Goal: Task Accomplishment & Management: Complete application form

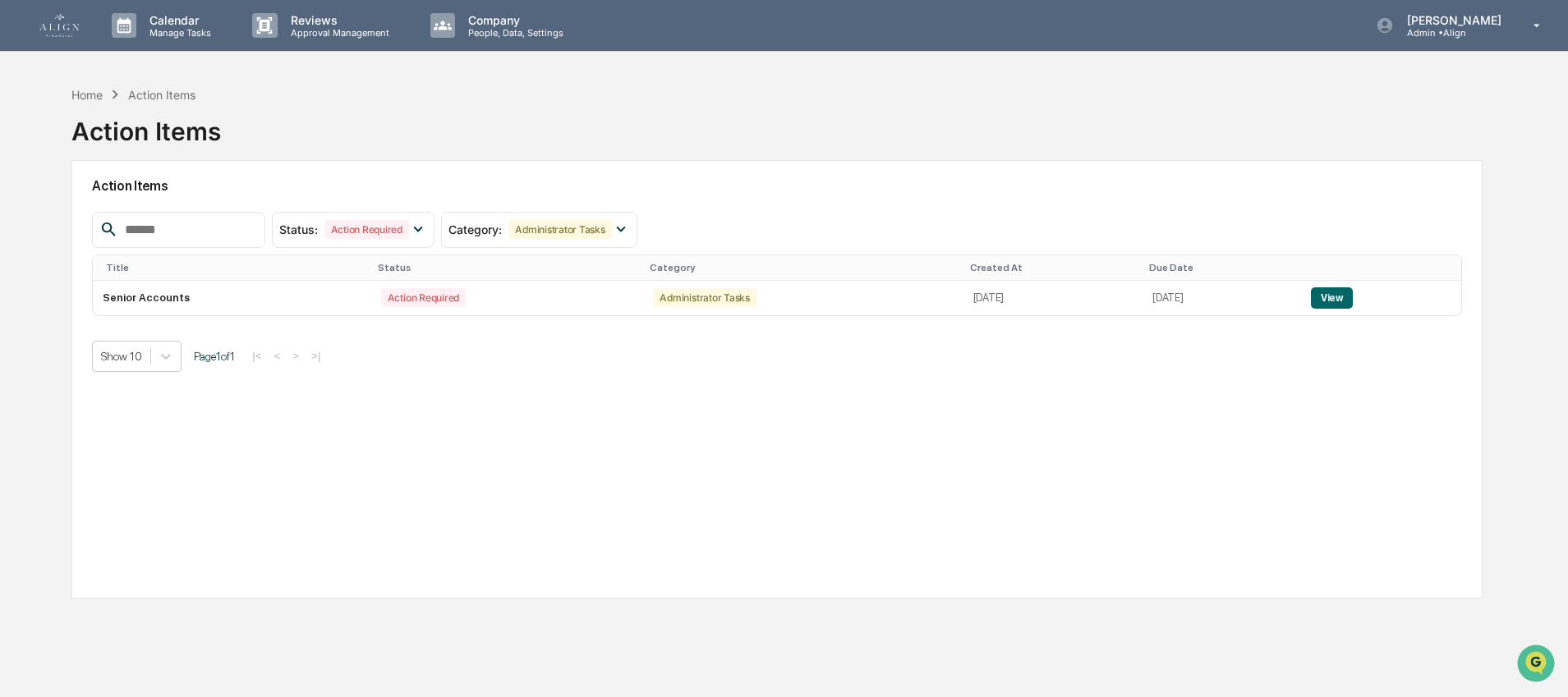
click at [67, 28] on img at bounding box center [60, 26] width 40 height 23
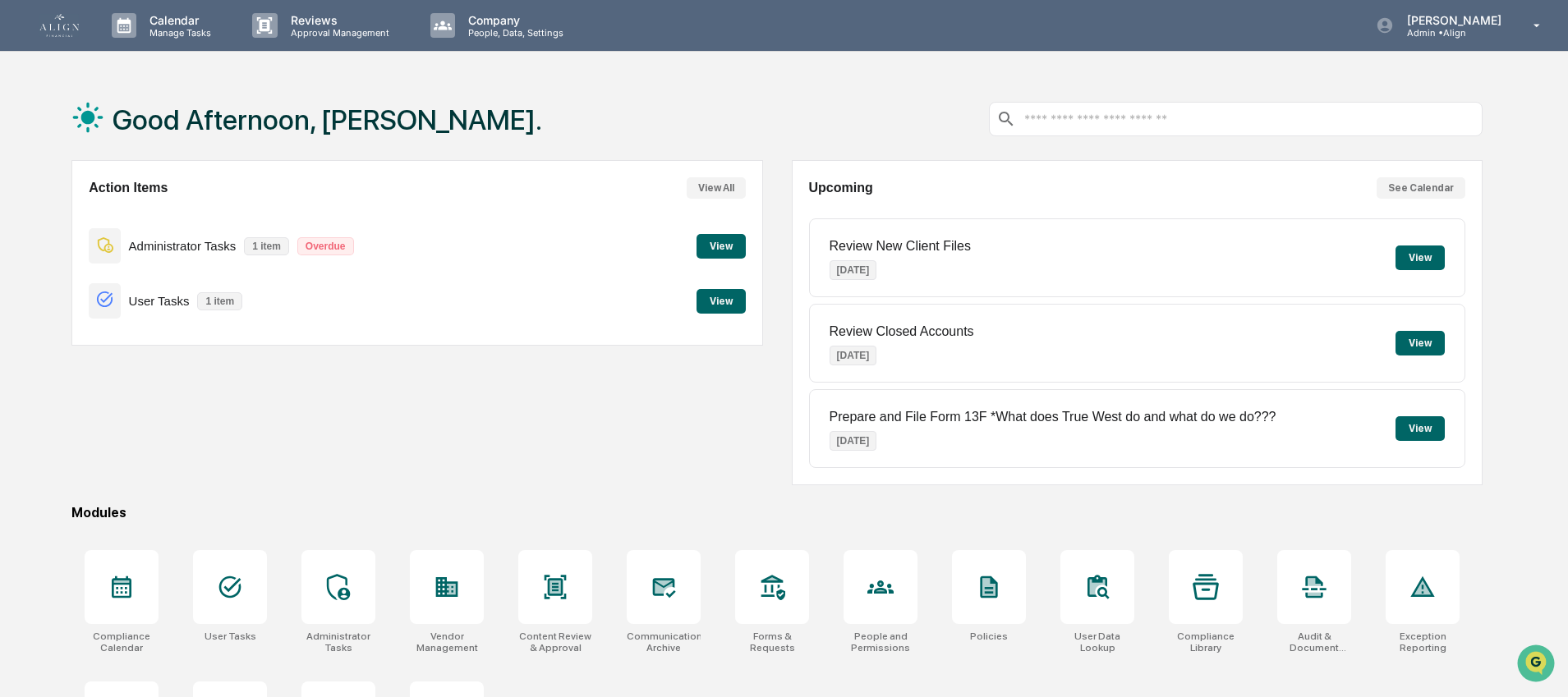
click at [703, 247] on button "View" at bounding box center [721, 246] width 49 height 25
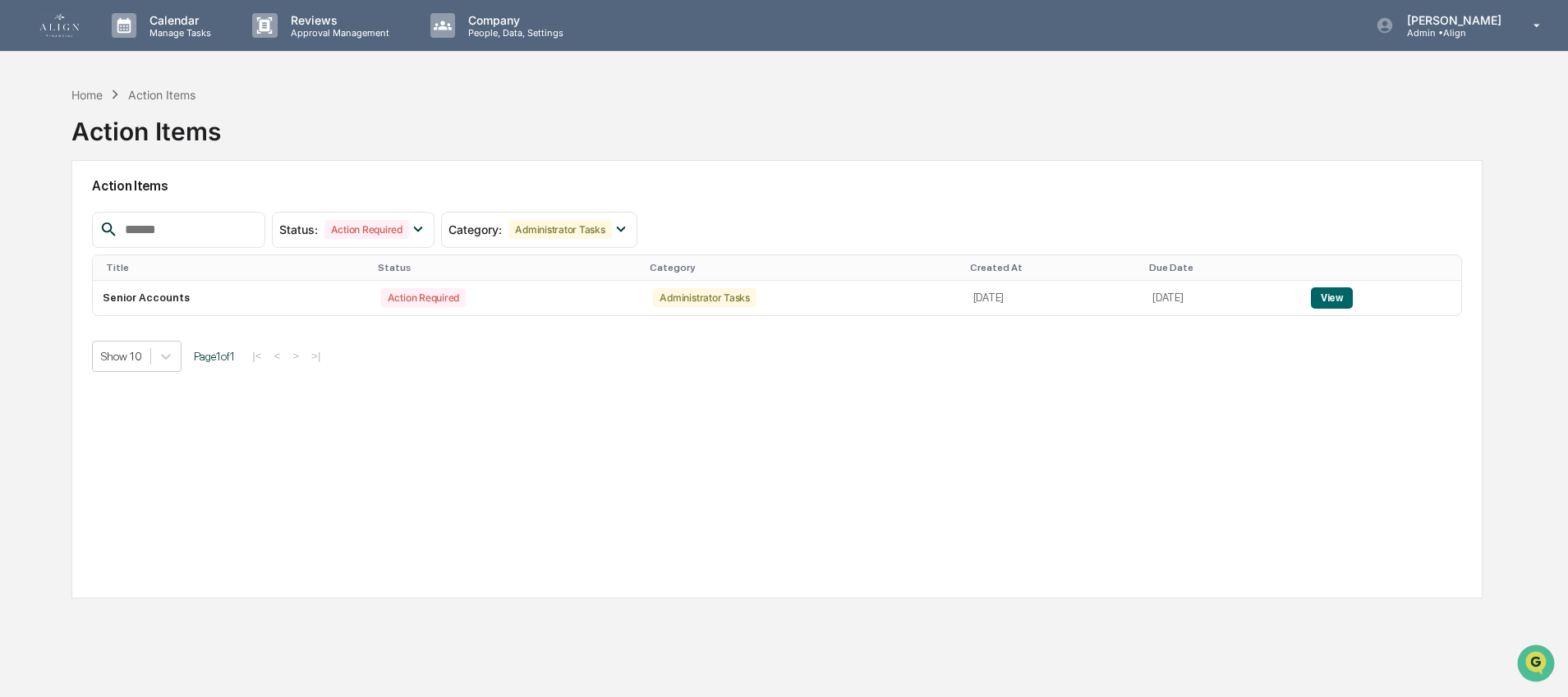
click at [171, 225] on input "text" at bounding box center [188, 230] width 139 height 22
type input "******"
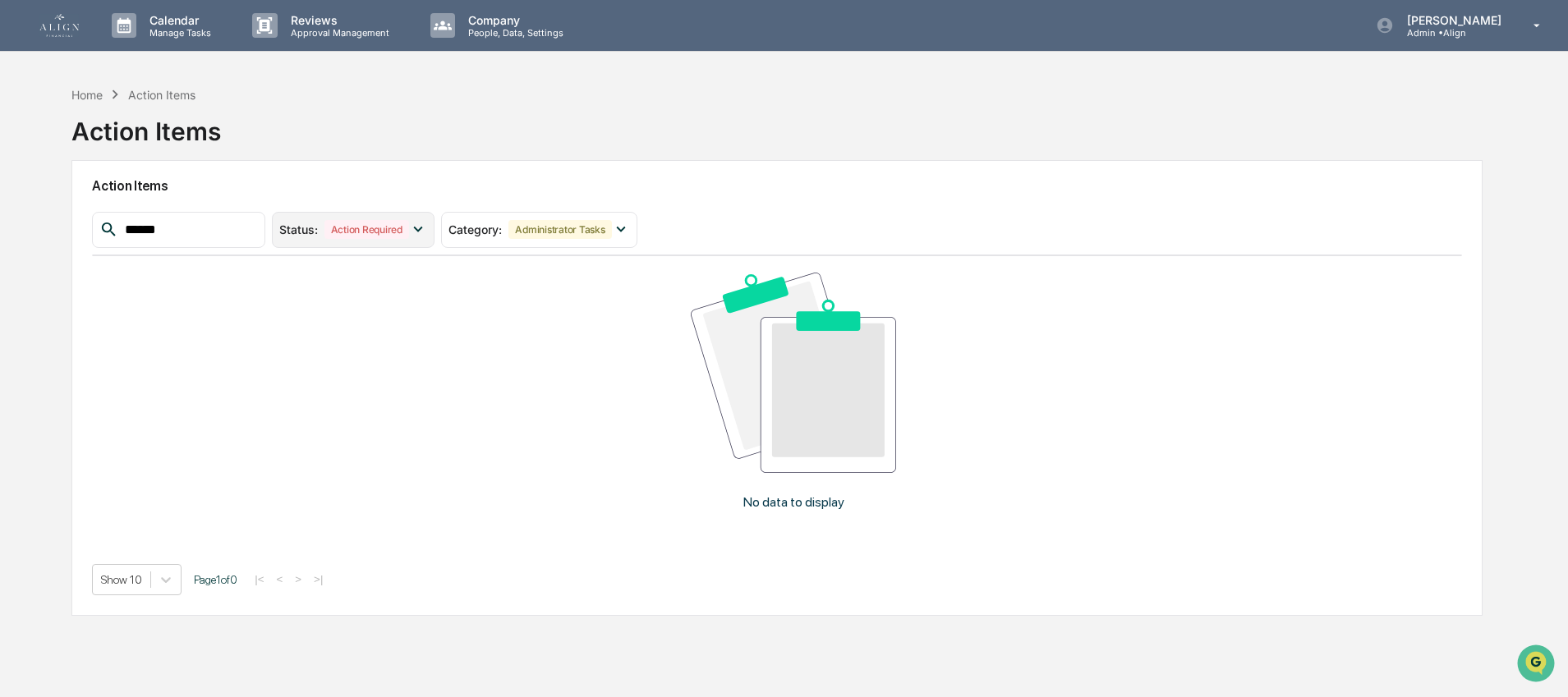
click at [323, 225] on div "Status : Action Required" at bounding box center [344, 229] width 130 height 19
click at [337, 302] on div "Action Required" at bounding box center [349, 303] width 84 height 19
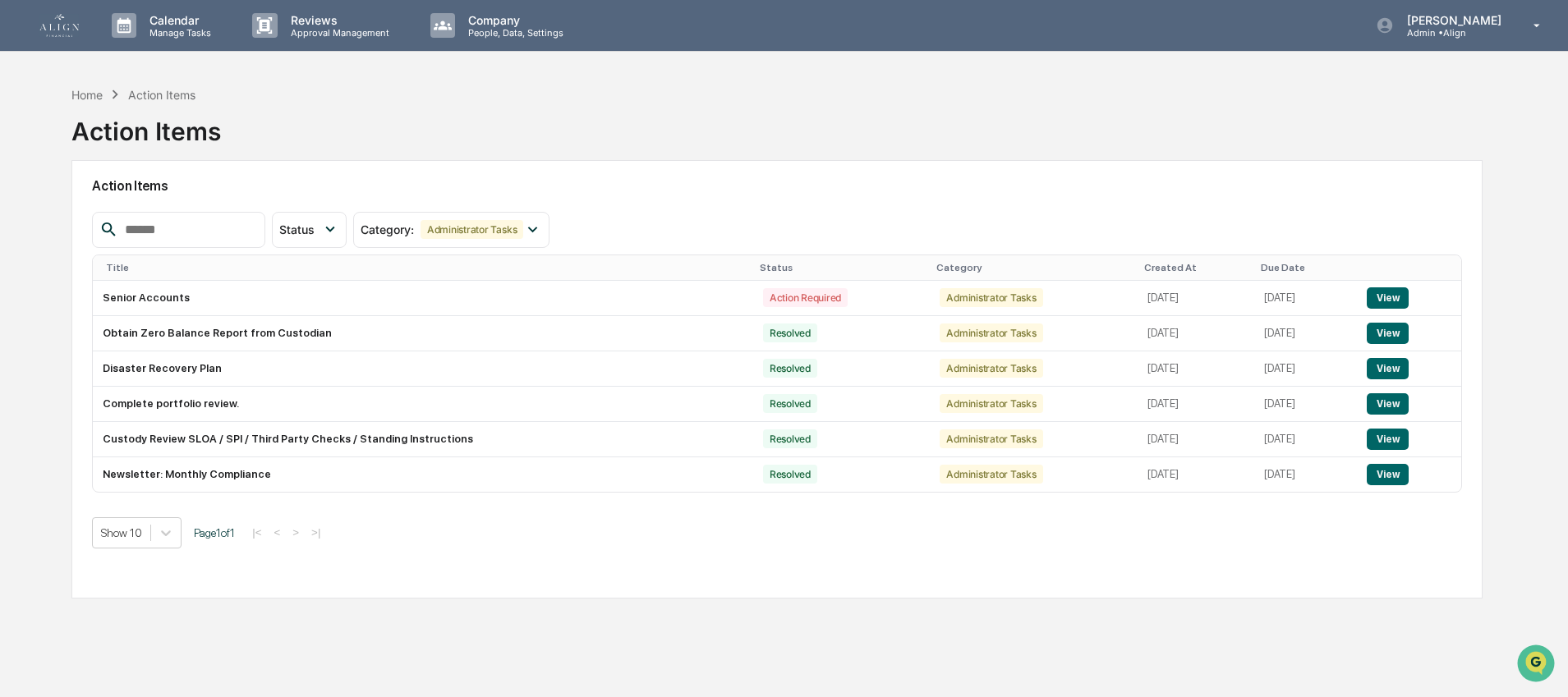
click at [64, 21] on img at bounding box center [60, 26] width 40 height 23
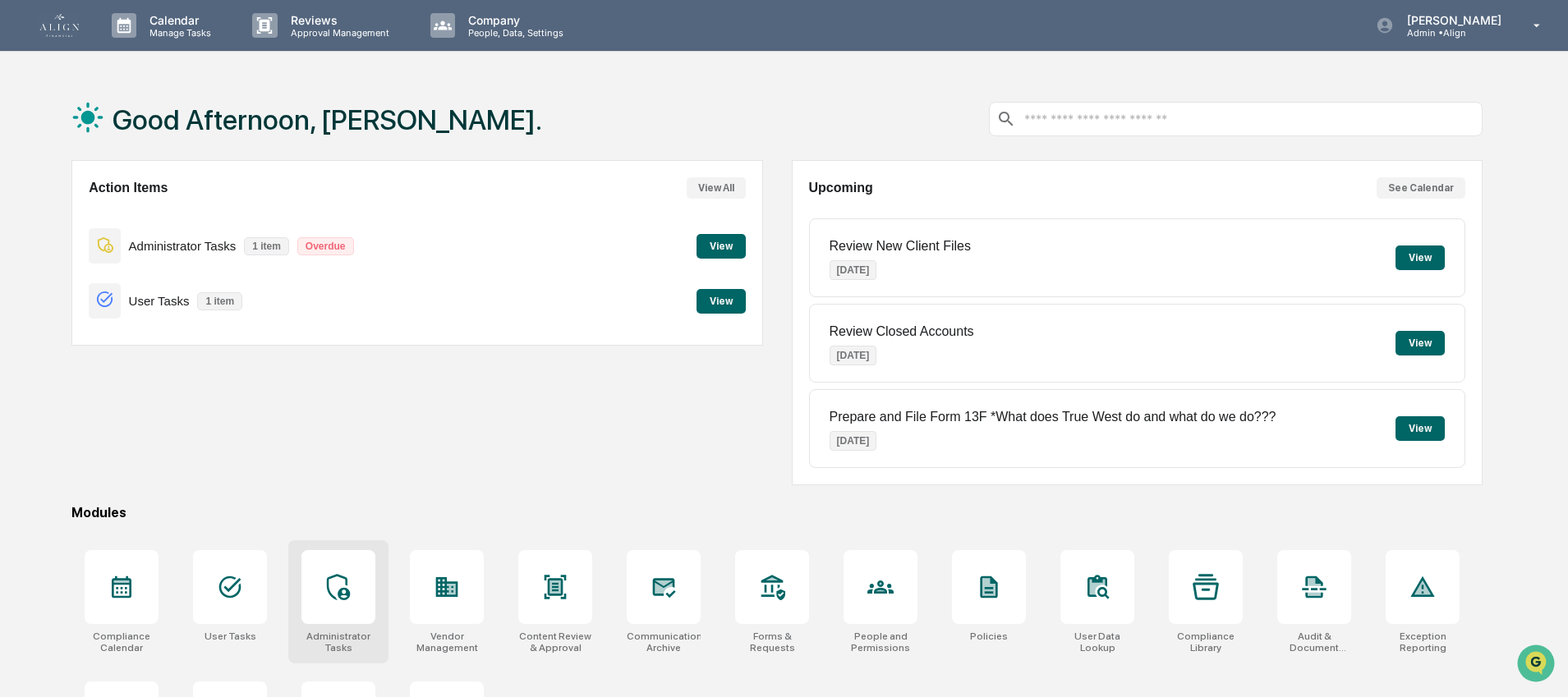
click at [378, 598] on div "Administrator Tasks" at bounding box center [338, 602] width 100 height 123
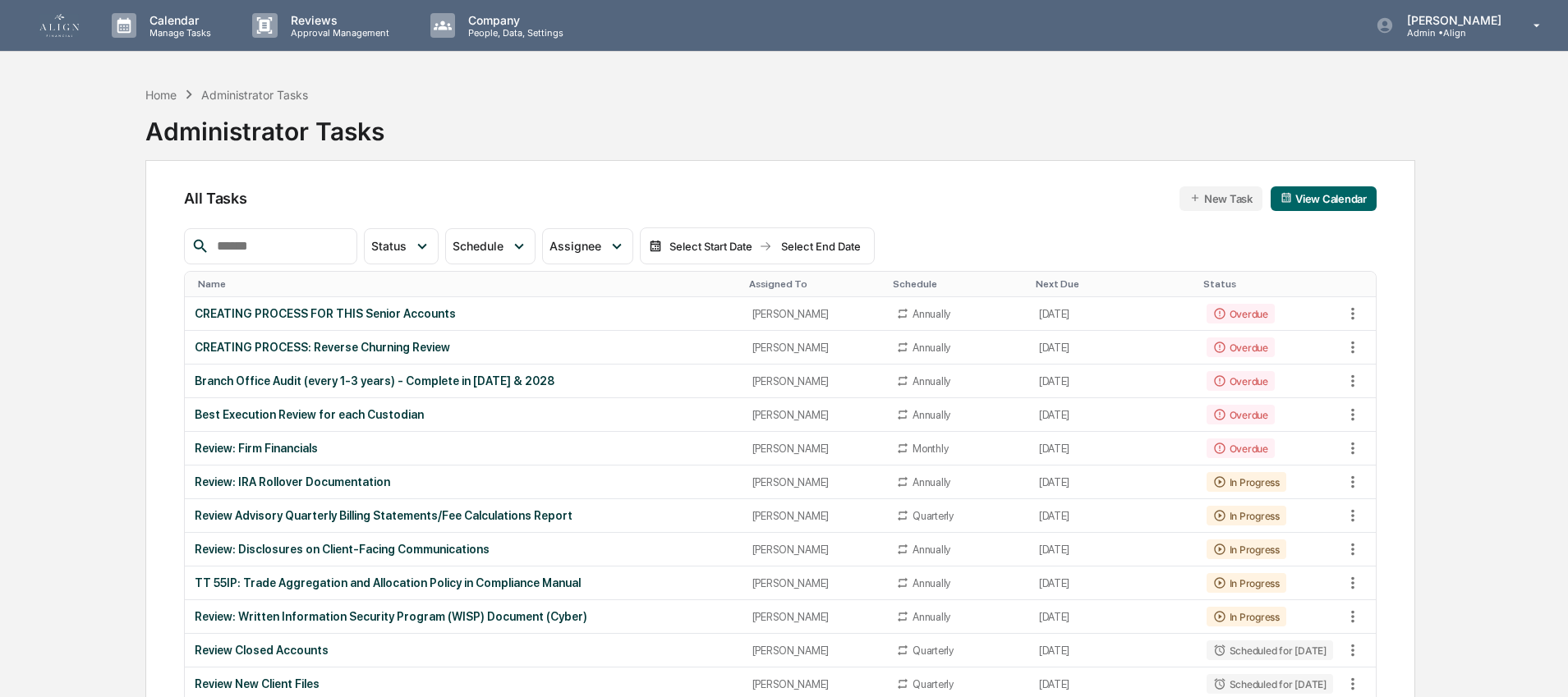
click at [298, 250] on input "text" at bounding box center [279, 246] width 139 height 22
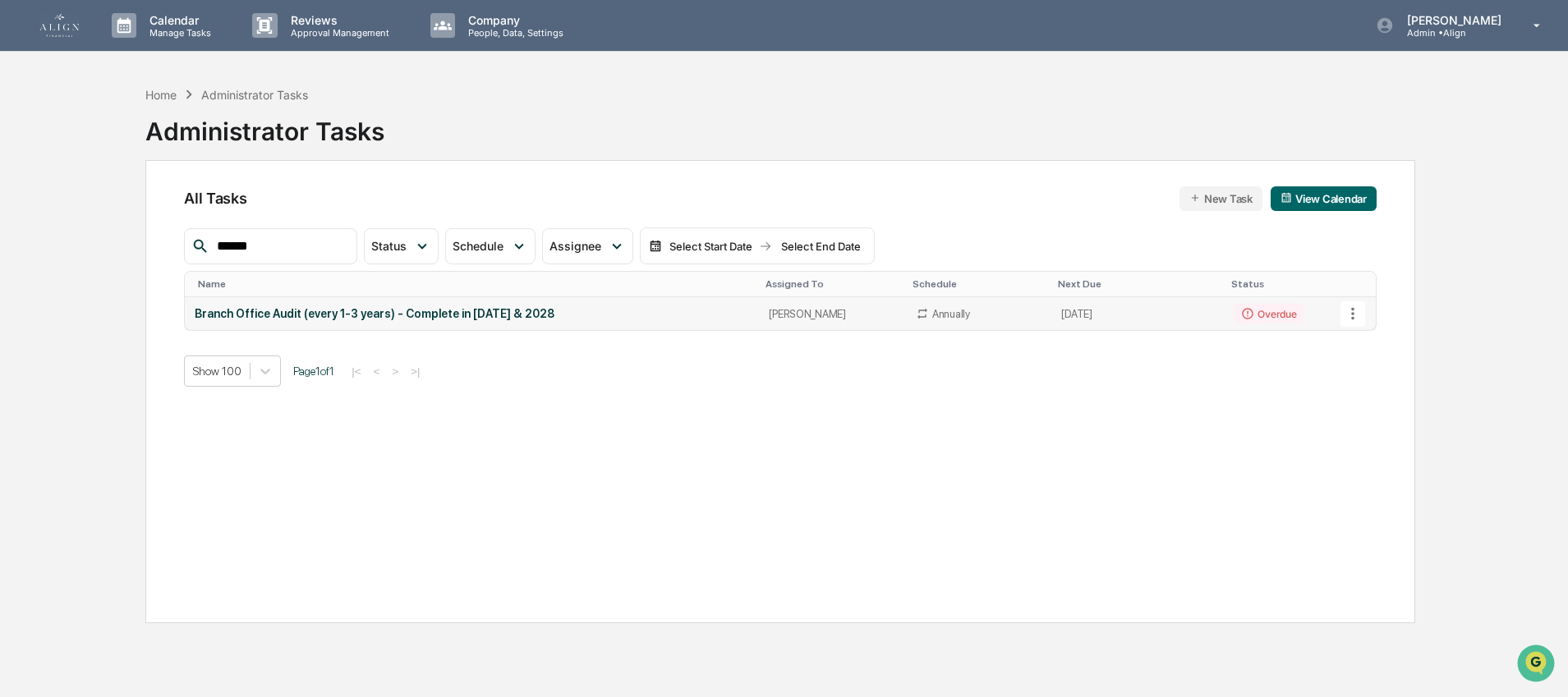
type input "******"
click at [440, 312] on div "Branch Office Audit (every 1-3 years) - Complete in 2025 & 2028" at bounding box center [472, 313] width 554 height 13
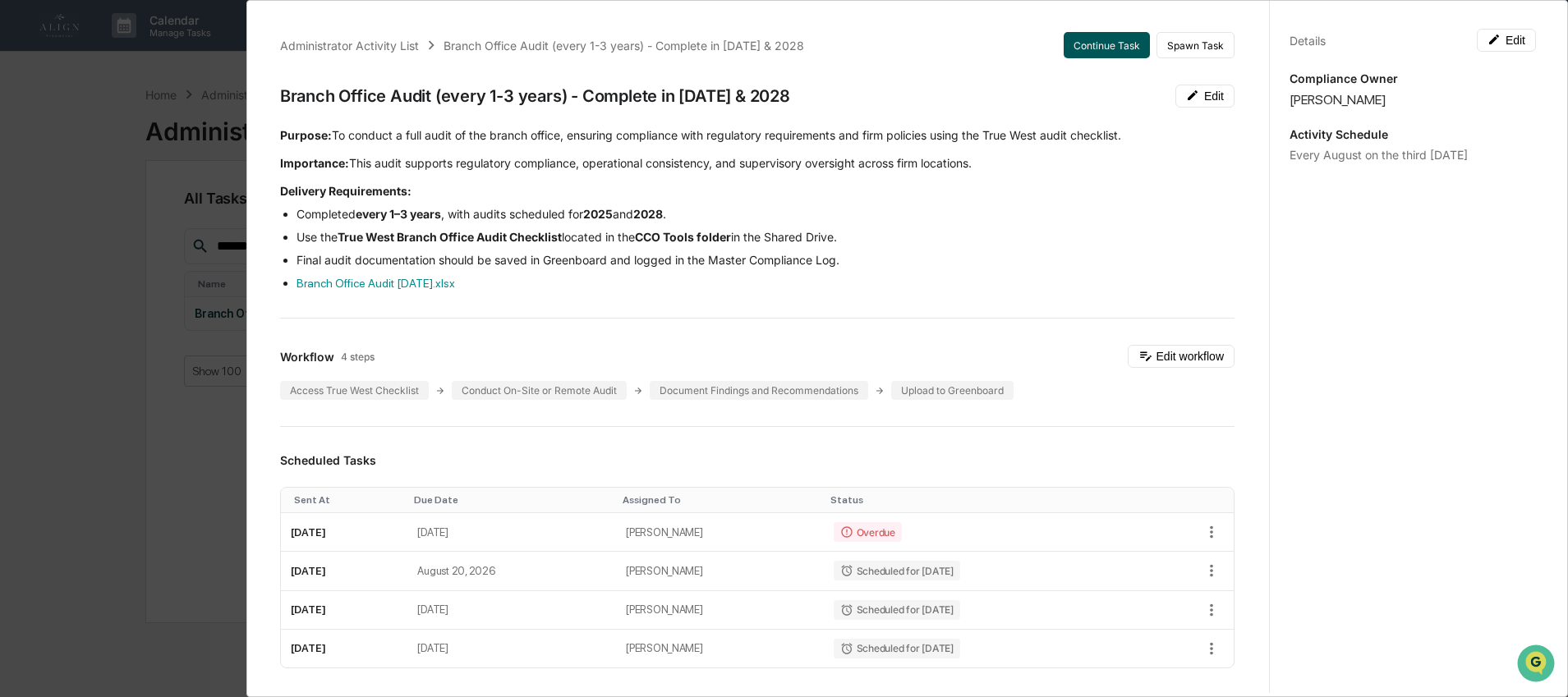
click at [1104, 43] on button "Continue Task" at bounding box center [1107, 45] width 86 height 27
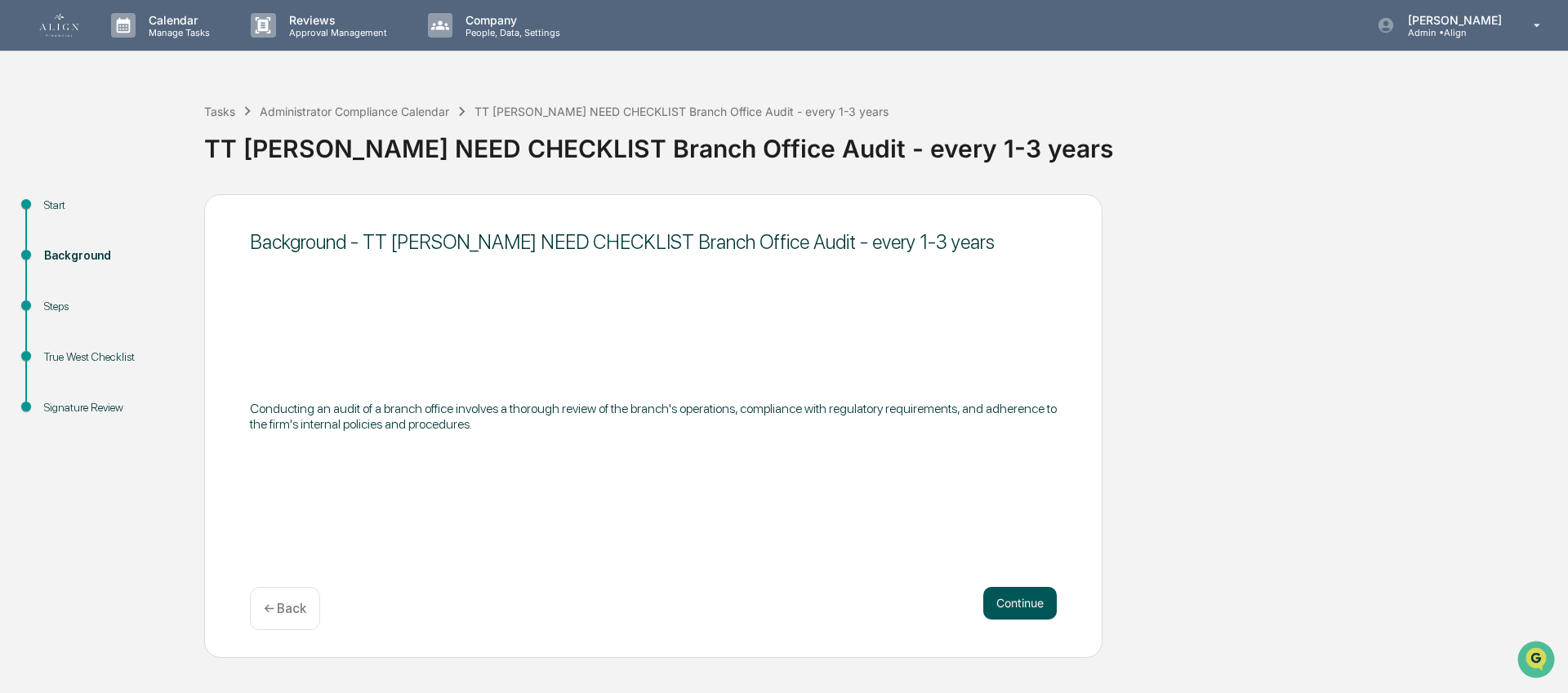
click at [1047, 599] on button "Continue" at bounding box center [1020, 603] width 73 height 33
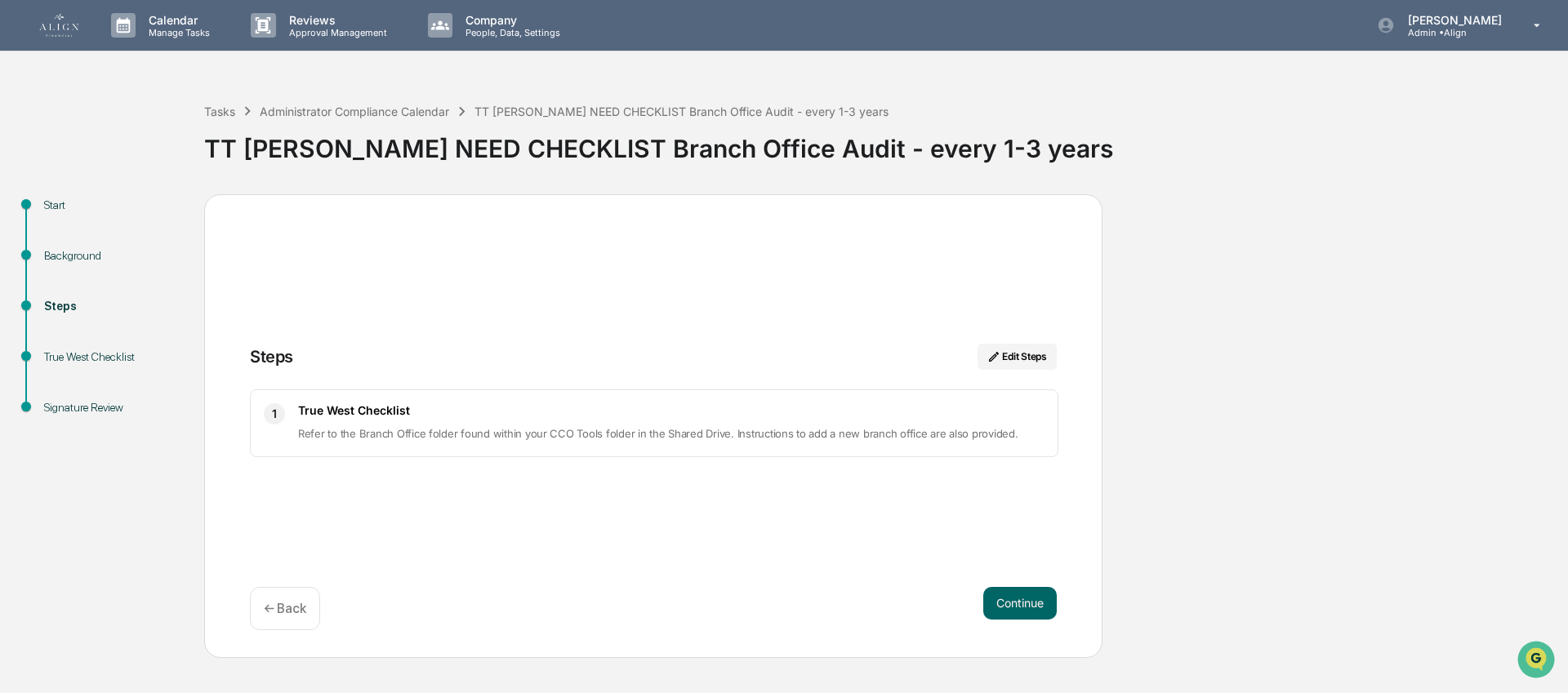
click at [1047, 599] on button "Continue" at bounding box center [1020, 603] width 73 height 33
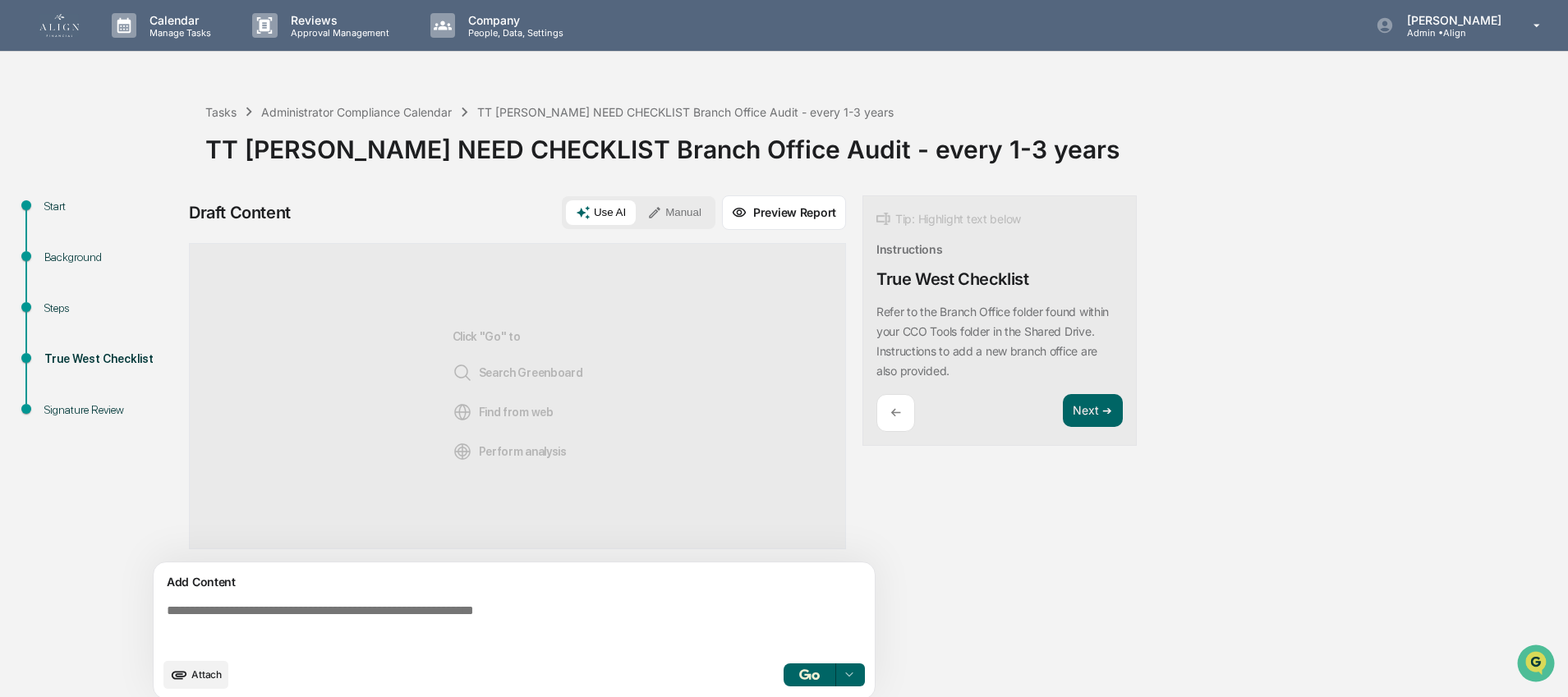
scroll to position [12, 0]
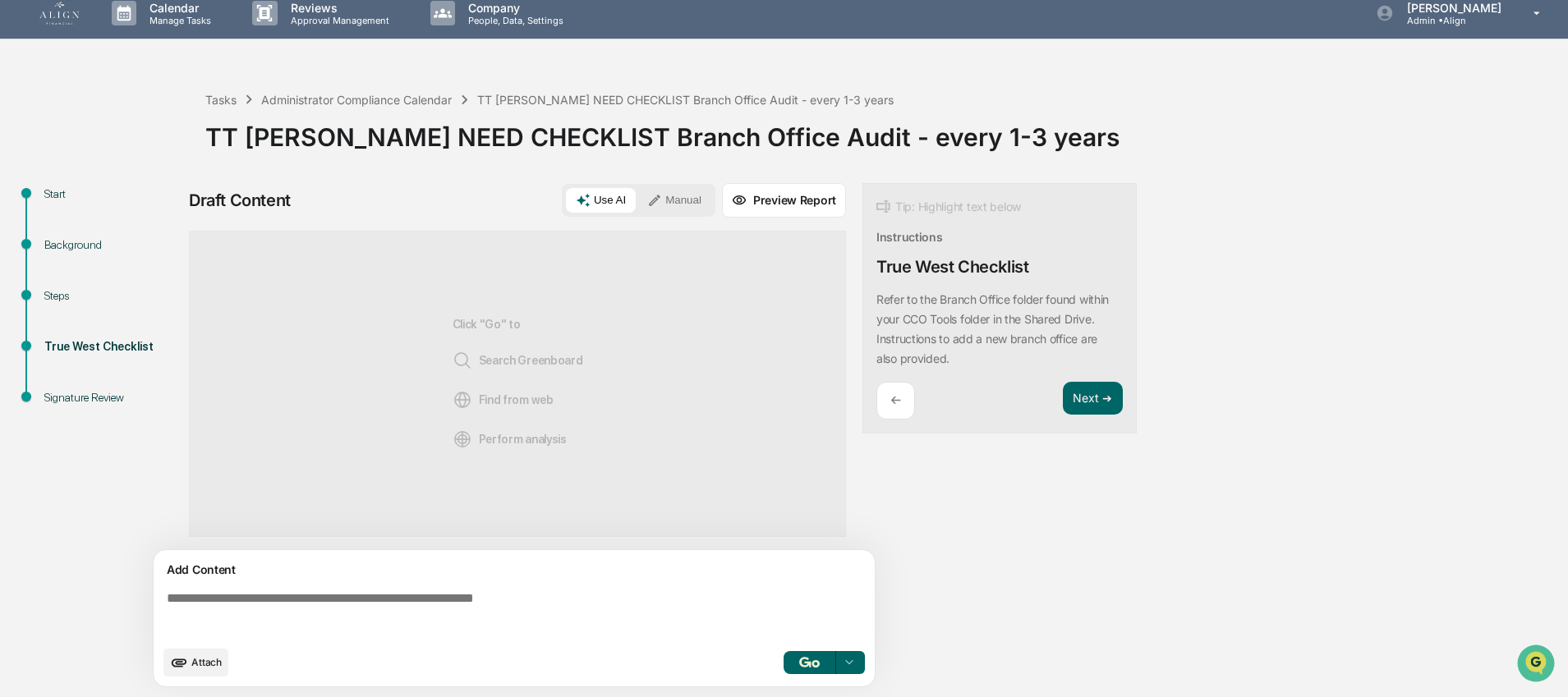
click at [669, 198] on button "Manual" at bounding box center [675, 201] width 74 height 25
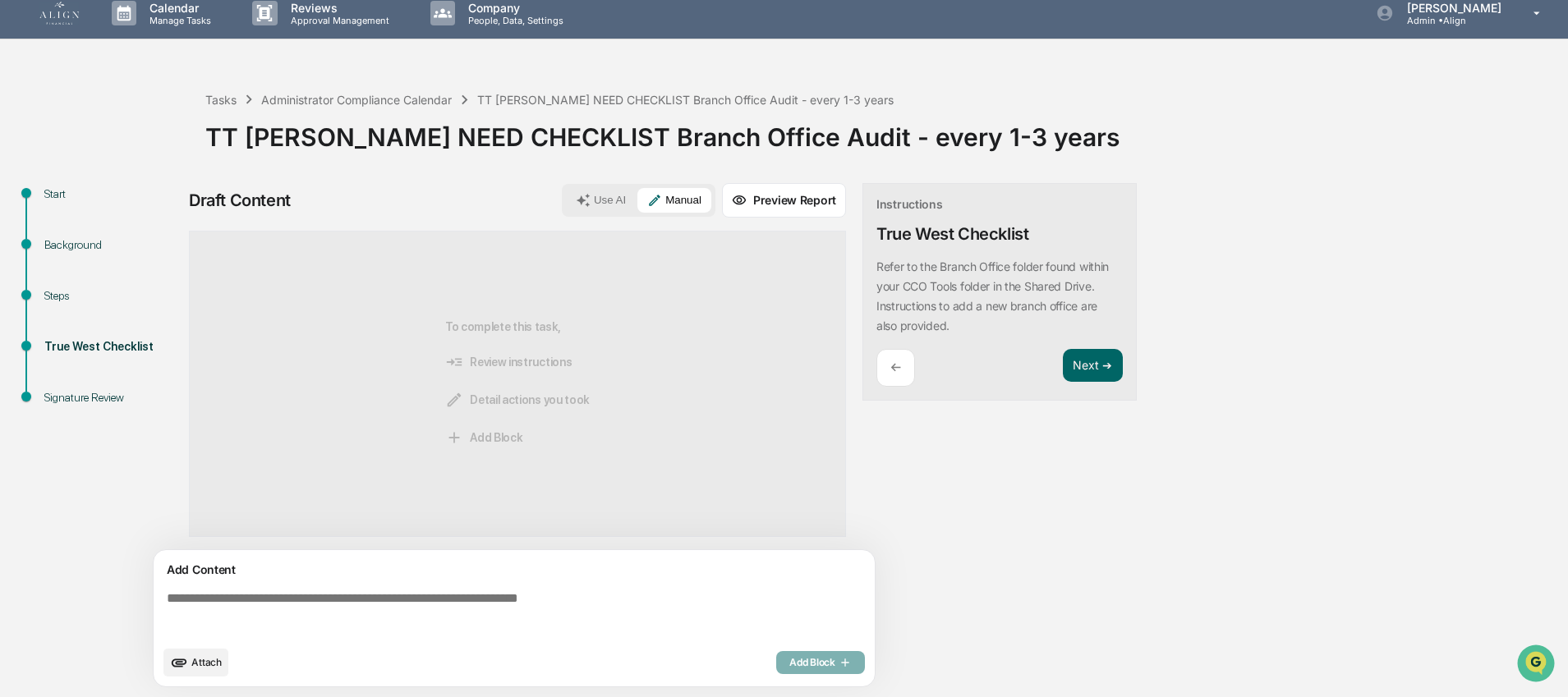
click at [399, 600] on textarea at bounding box center [517, 614] width 714 height 59
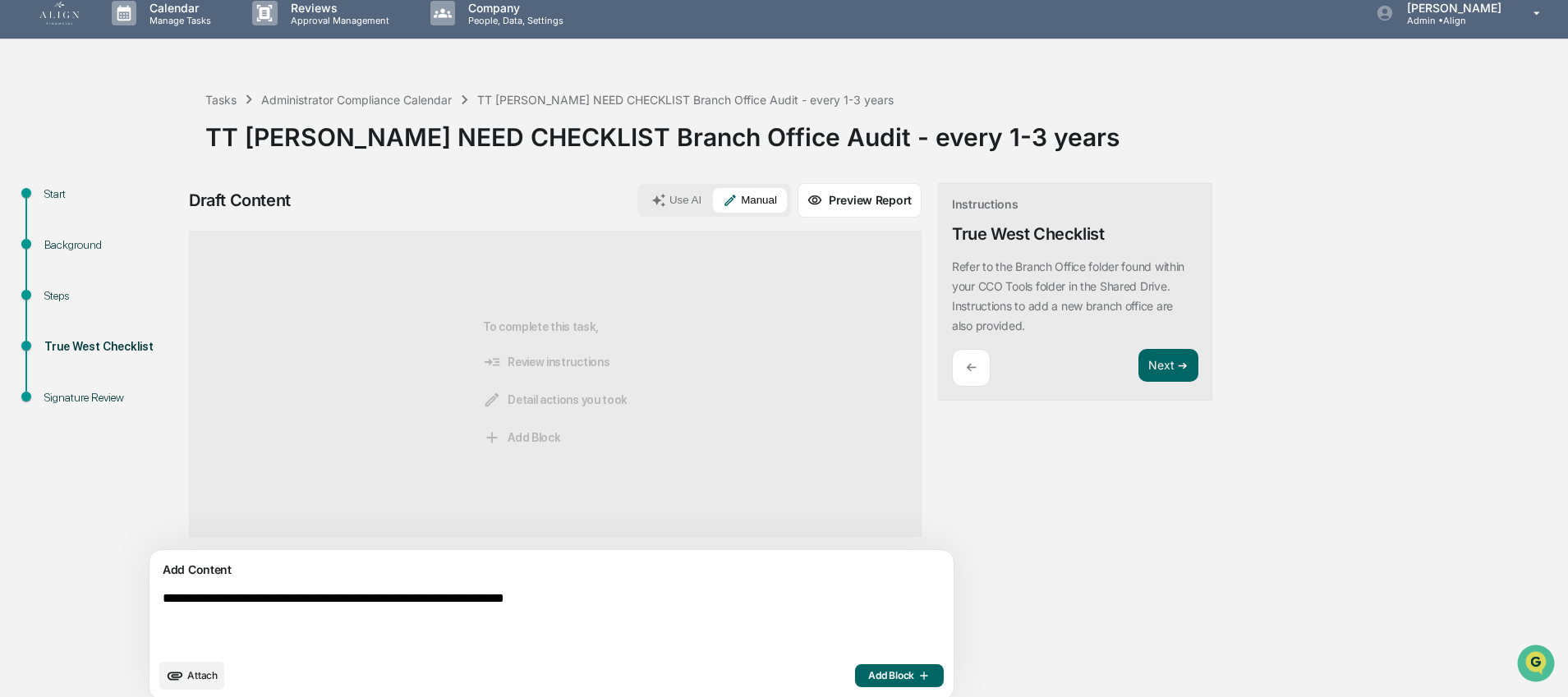
type textarea "**********"
click at [869, 678] on span "Add Block" at bounding box center [900, 676] width 63 height 13
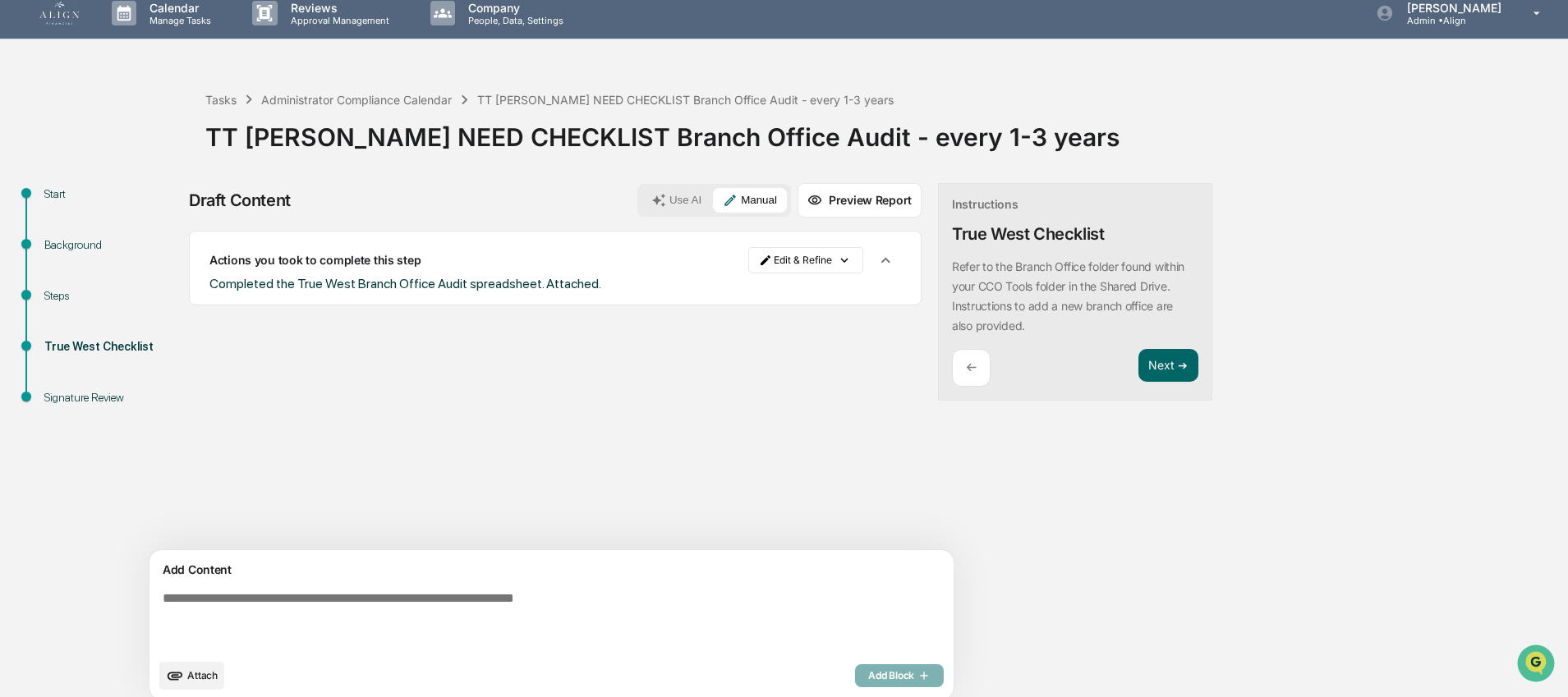
click at [165, 675] on button "Attach" at bounding box center [191, 675] width 65 height 27
click at [207, 670] on span "Attach" at bounding box center [203, 675] width 30 height 12
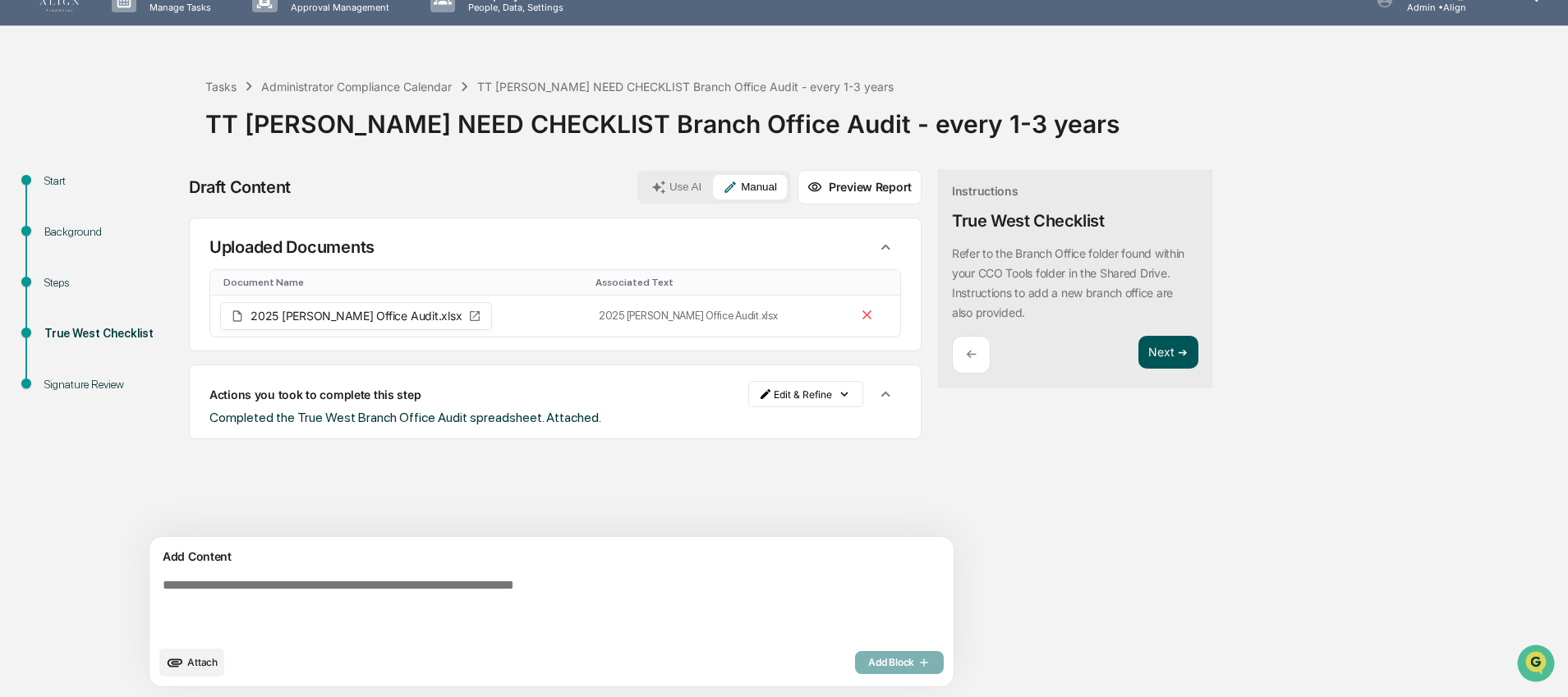
click at [1139, 350] on button "Next ➔" at bounding box center [1168, 353] width 60 height 34
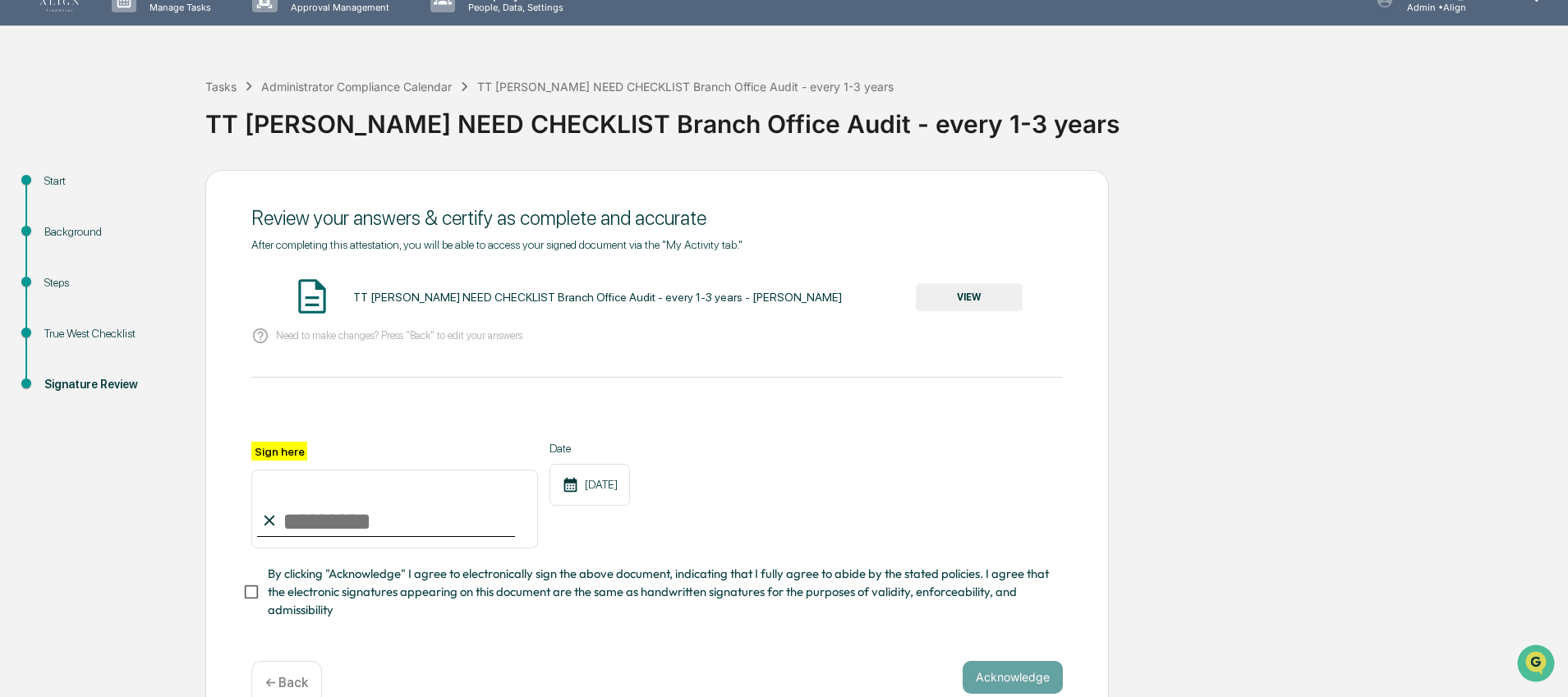
click at [362, 509] on input "Sign here" at bounding box center [394, 509] width 287 height 79
type input "**********"
click at [476, 593] on span "By clicking "Acknowledge" I agree to electronically sign the above document, in…" at bounding box center [659, 593] width 783 height 55
click at [968, 290] on button "VIEW" at bounding box center [969, 296] width 107 height 27
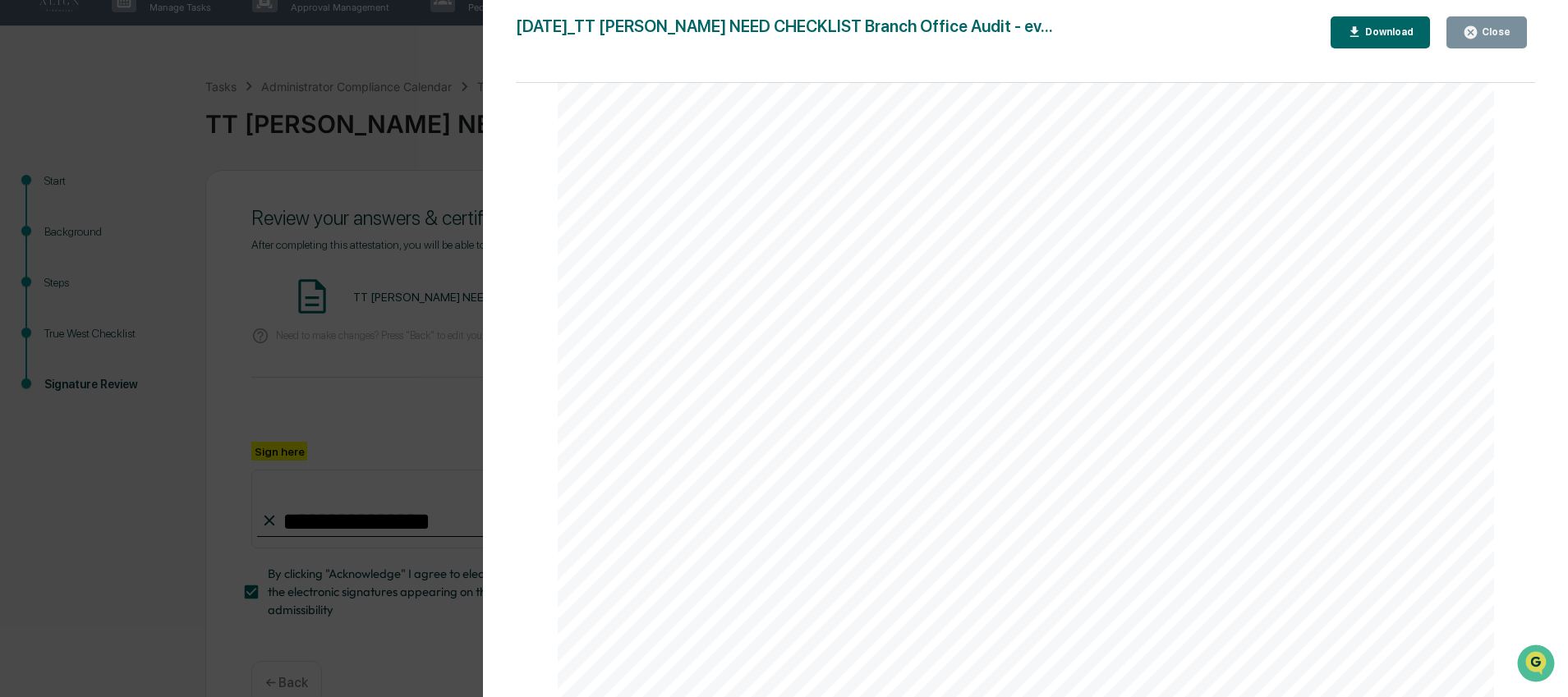
scroll to position [22, 0]
click at [1482, 37] on div "Close" at bounding box center [1495, 32] width 32 height 11
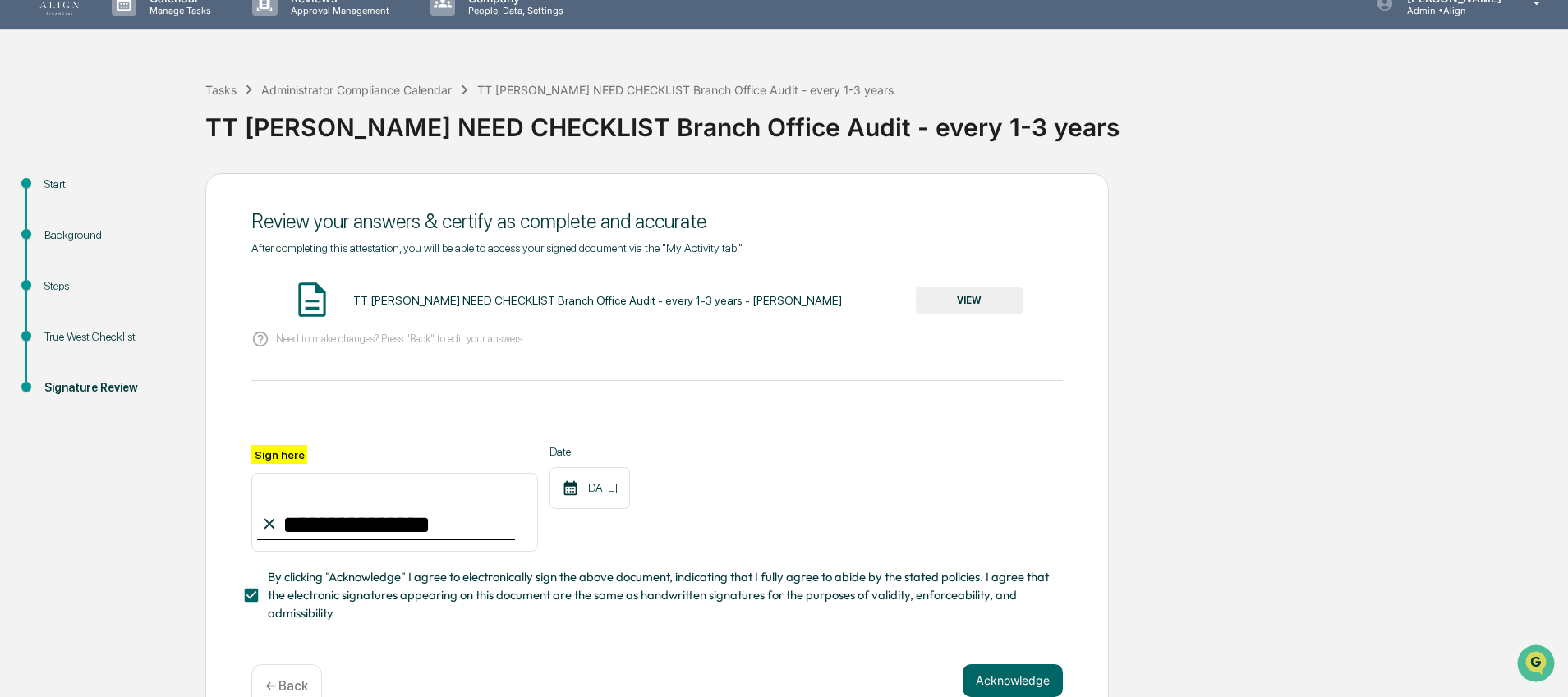
scroll to position [59, 0]
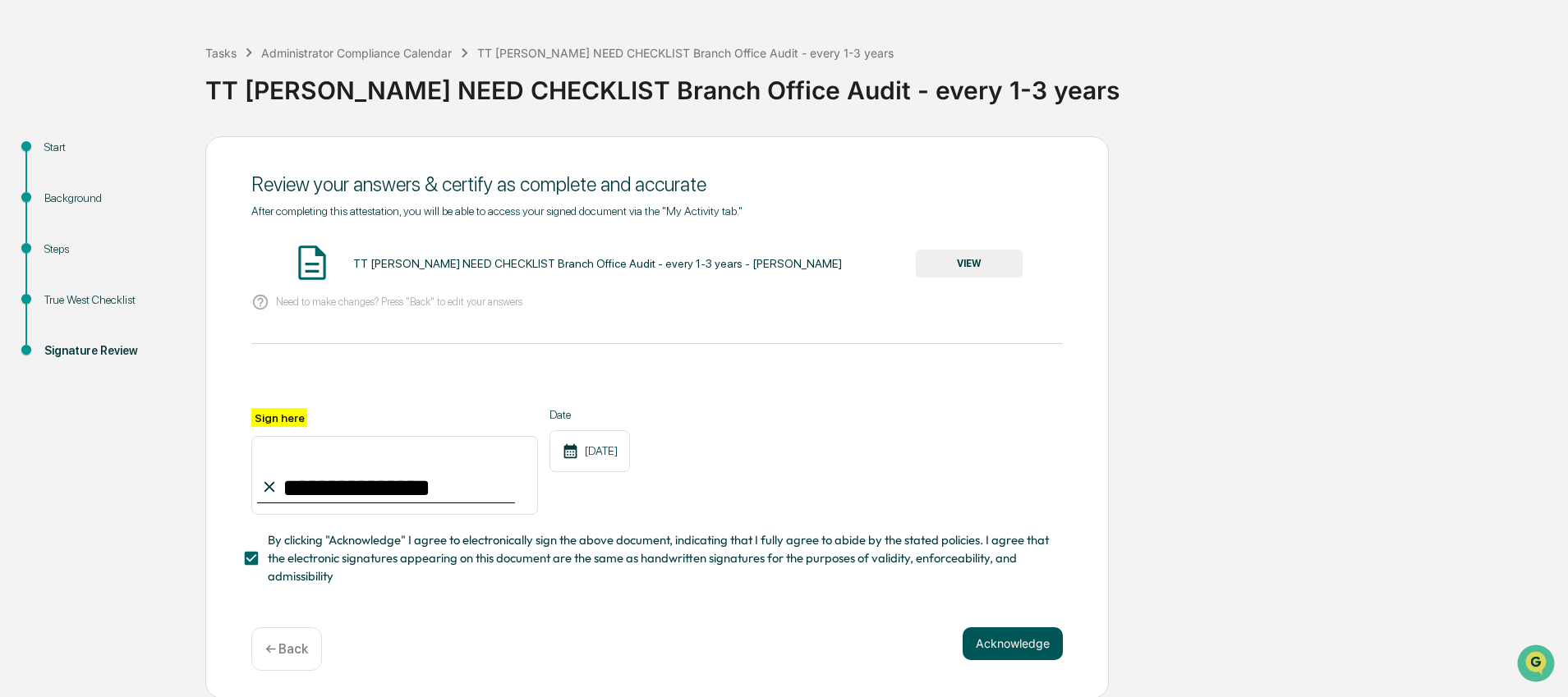
click at [1010, 635] on button "Acknowledge" at bounding box center [1013, 644] width 100 height 33
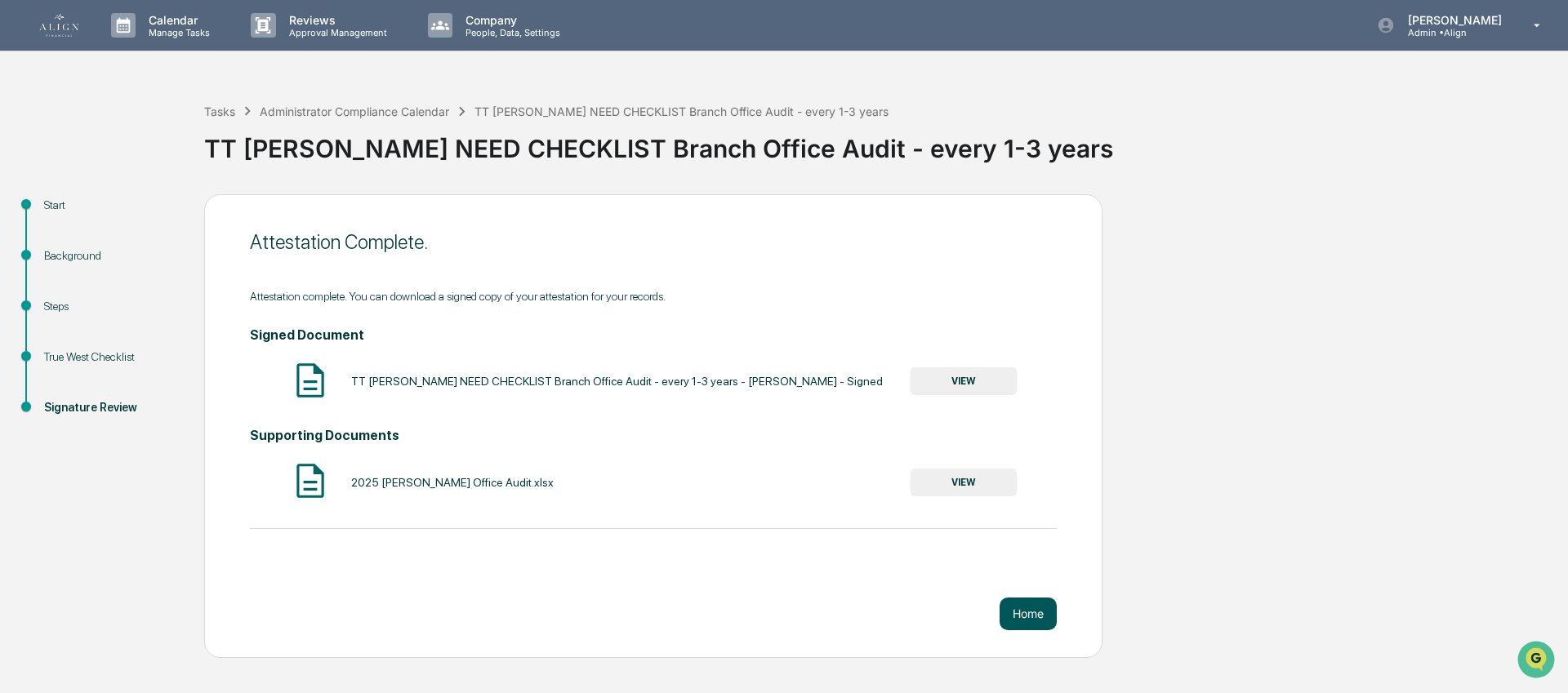
click at [1021, 608] on button "Home" at bounding box center [1027, 614] width 57 height 33
